Goal: Find specific page/section: Find specific page/section

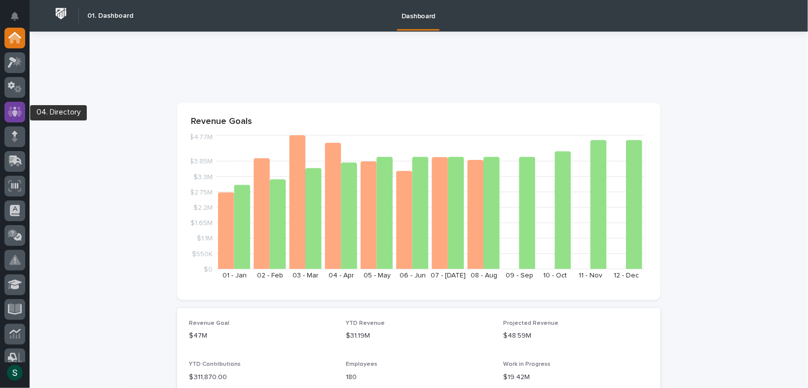
click at [14, 112] on icon at bounding box center [15, 112] width 6 height 10
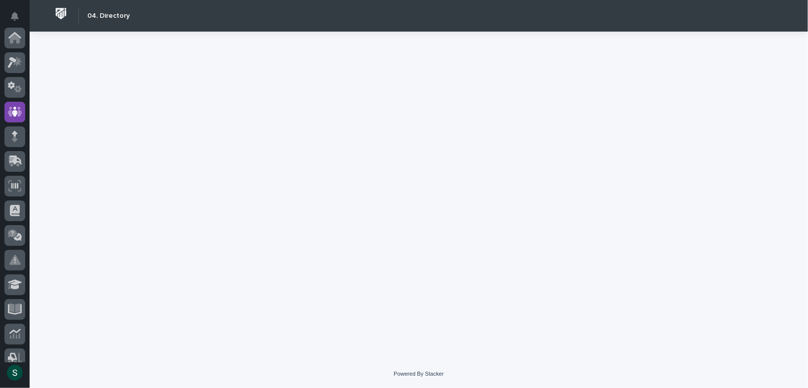
scroll to position [74, 0]
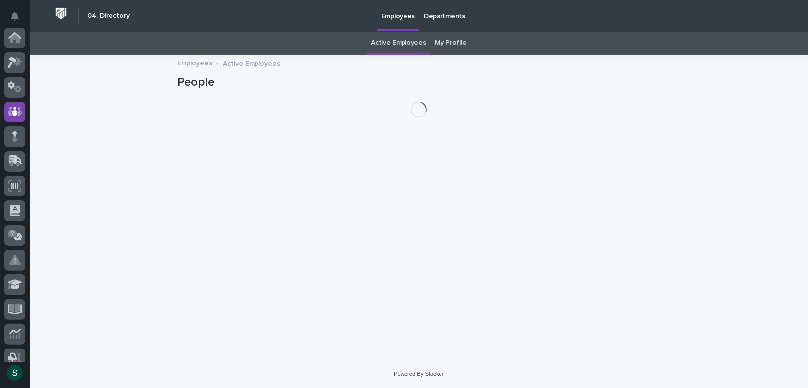
scroll to position [74, 0]
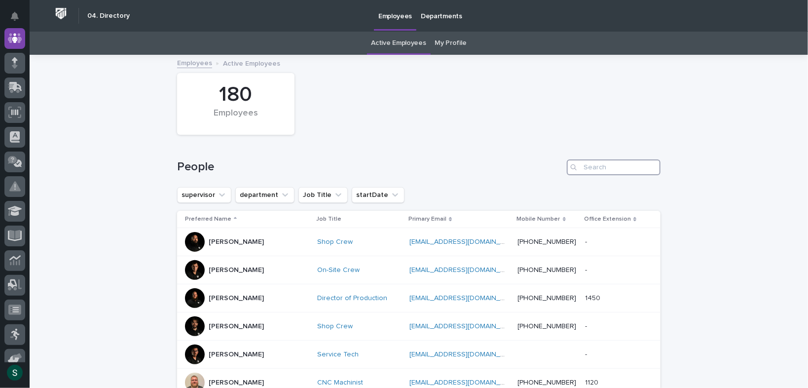
click at [584, 161] on input "Search" at bounding box center [614, 167] width 94 height 16
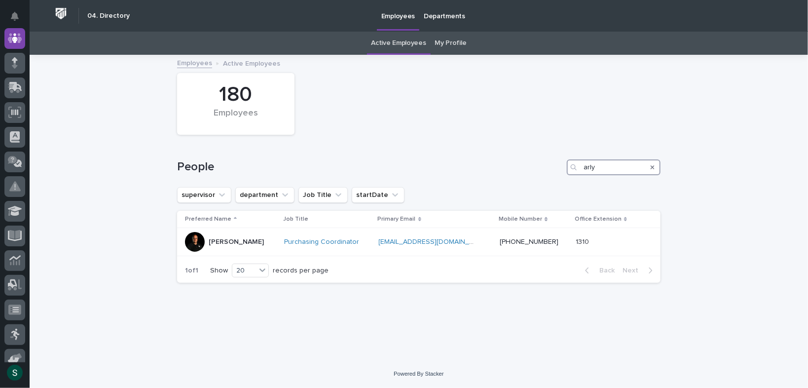
type input "arly"
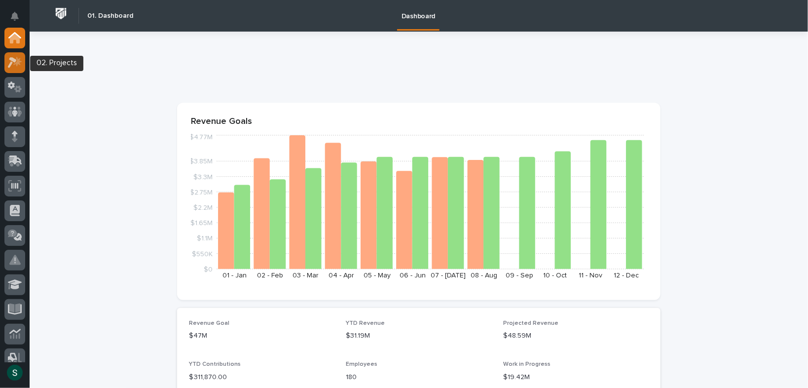
click at [16, 63] on icon at bounding box center [17, 61] width 8 height 10
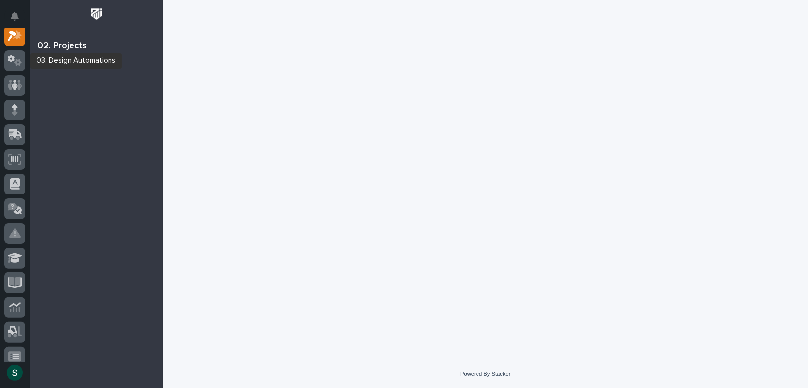
scroll to position [24, 0]
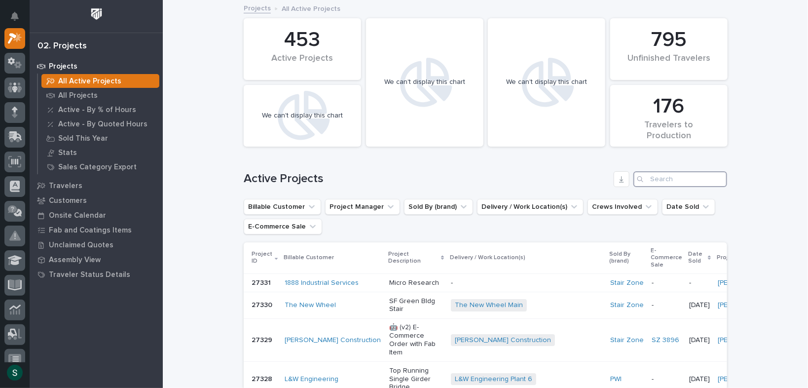
click at [667, 180] on input "Search" at bounding box center [681, 179] width 94 height 16
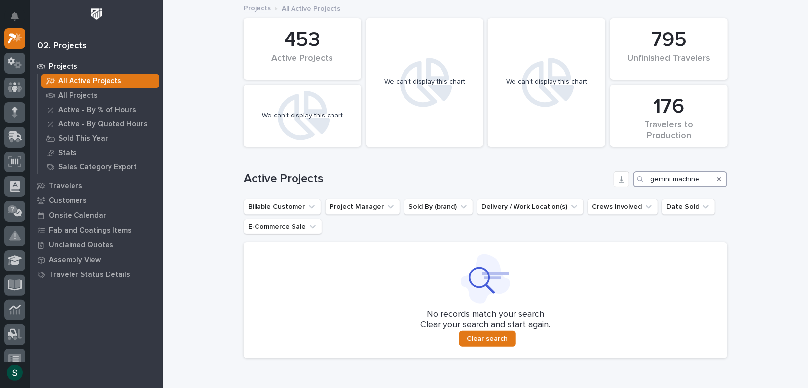
drag, startPoint x: 668, startPoint y: 177, endPoint x: 637, endPoint y: 180, distance: 31.2
click at [637, 180] on div "gemini machine" at bounding box center [681, 179] width 94 height 16
type input "g machine"
click at [718, 178] on icon "Search" at bounding box center [720, 179] width 4 height 4
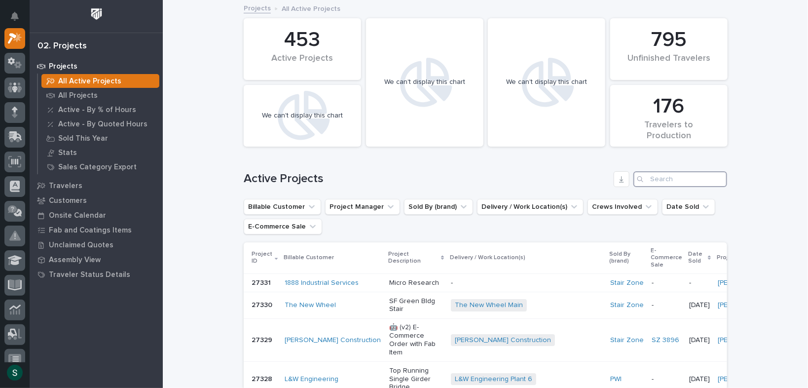
click at [674, 178] on input "Search" at bounding box center [681, 179] width 94 height 16
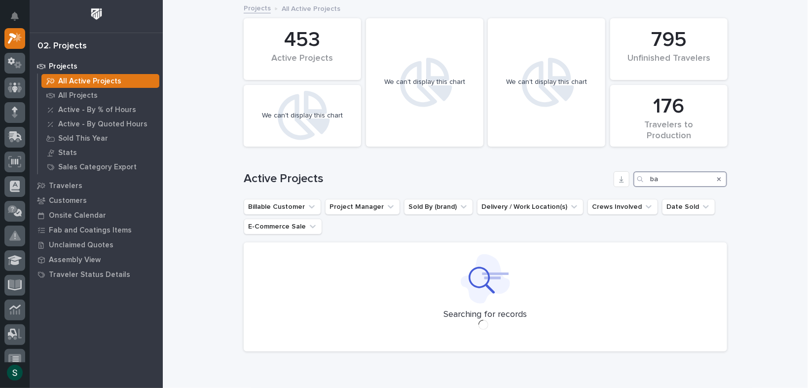
type input "b"
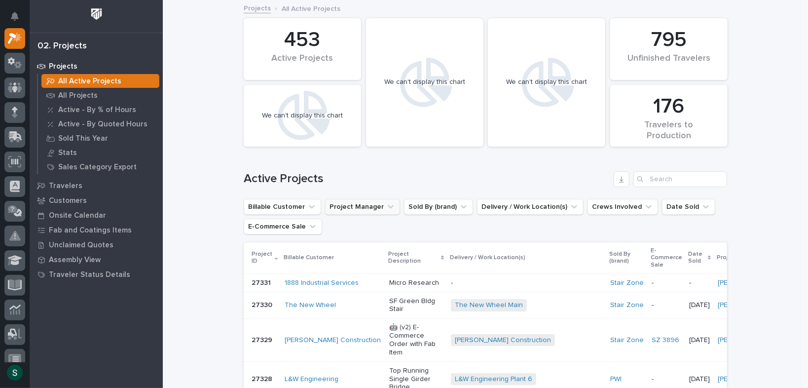
click at [386, 208] on icon "Project Manager" at bounding box center [391, 207] width 10 height 10
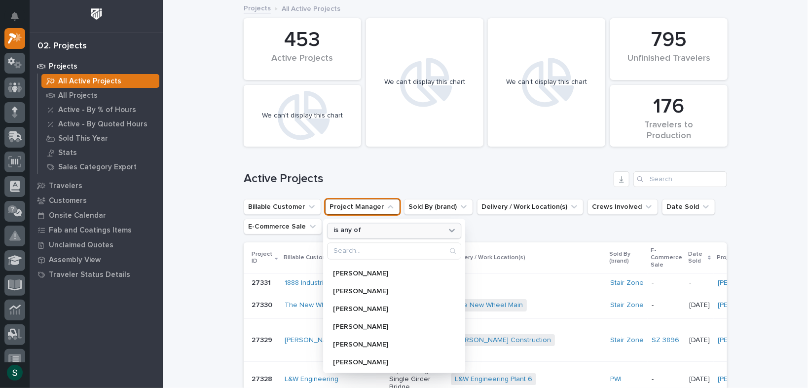
scroll to position [128, 0]
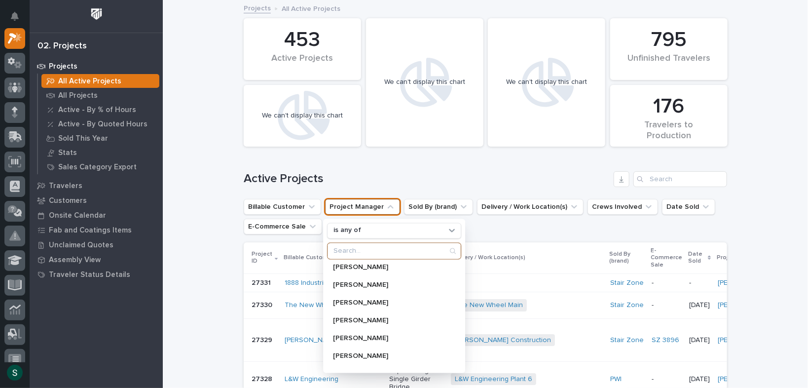
click at [364, 252] on input "Search" at bounding box center [394, 251] width 133 height 16
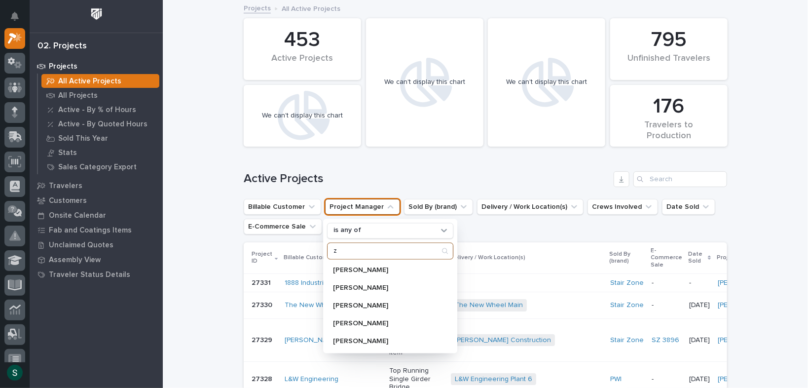
scroll to position [0, 0]
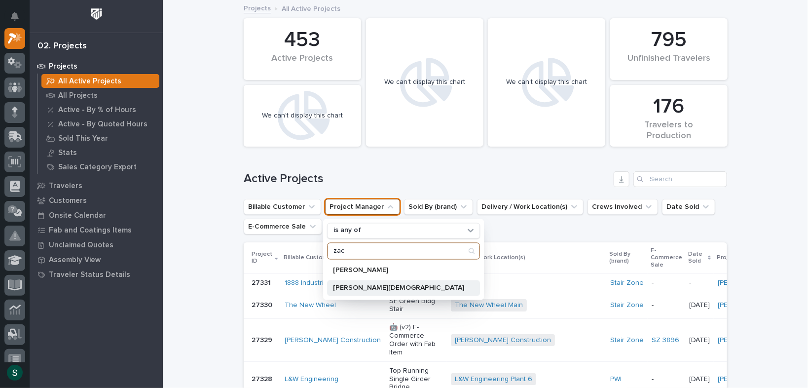
type input "zac"
click at [358, 286] on p "[PERSON_NAME][DEMOGRAPHIC_DATA]" at bounding box center [398, 287] width 131 height 7
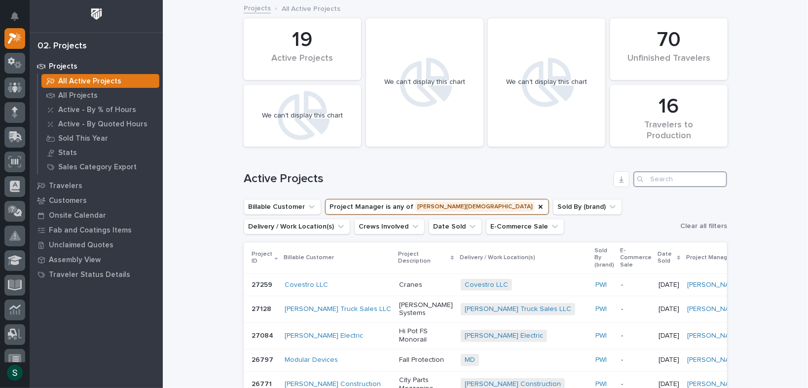
click at [686, 182] on input "Search" at bounding box center [681, 179] width 94 height 16
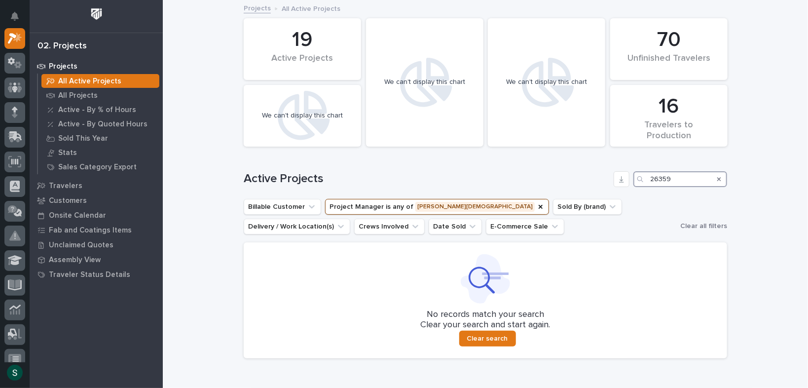
type input "26359"
click at [72, 65] on p "Projects" at bounding box center [63, 66] width 29 height 9
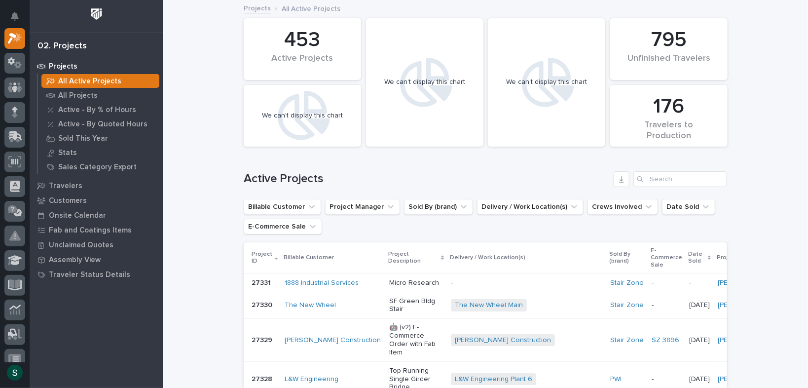
click at [69, 64] on p "Projects" at bounding box center [63, 66] width 29 height 9
click at [651, 181] on input "Search" at bounding box center [681, 179] width 94 height 16
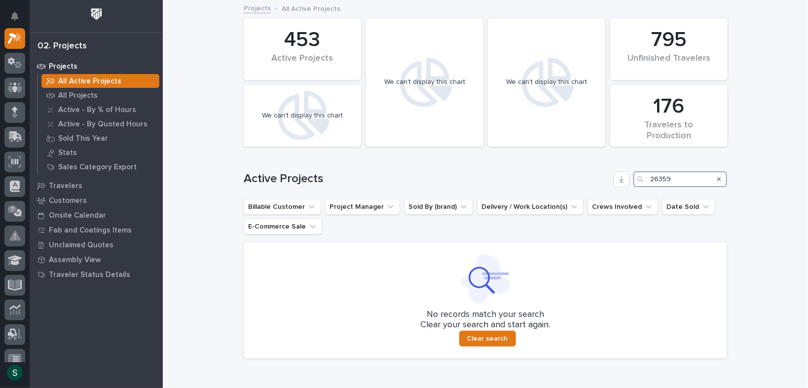
type input "26359"
click at [718, 179] on icon "Search" at bounding box center [720, 179] width 4 height 4
